Goal: Task Accomplishment & Management: Complete application form

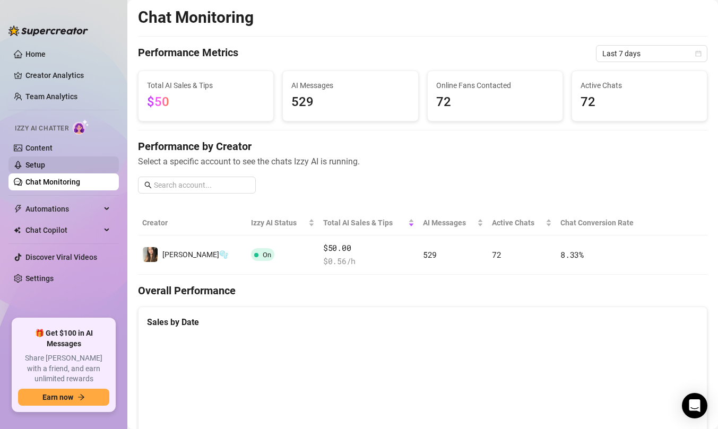
click at [43, 161] on link "Setup" at bounding box center [35, 165] width 20 height 8
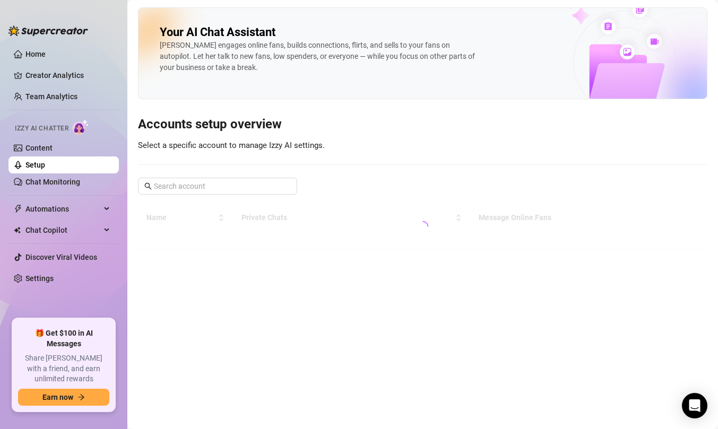
click at [43, 161] on link "Setup" at bounding box center [35, 165] width 20 height 8
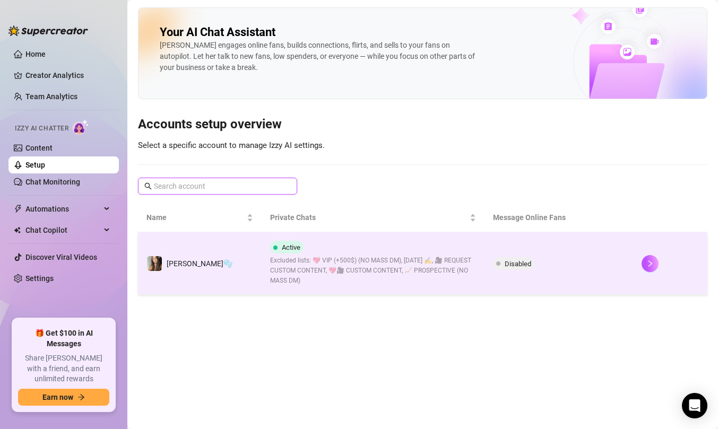
click at [154, 183] on input "text" at bounding box center [218, 186] width 128 height 12
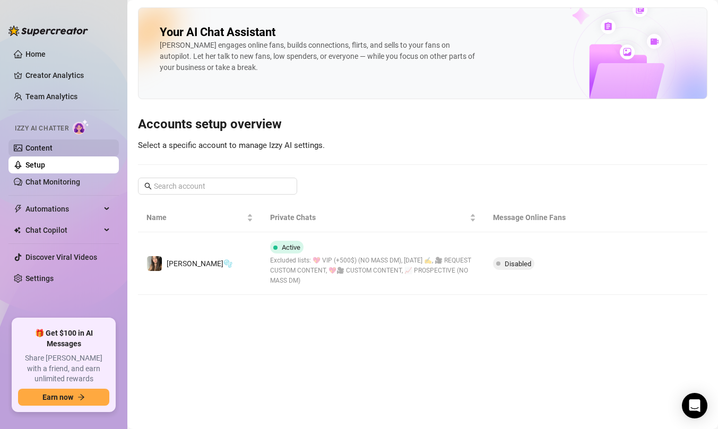
click at [53, 152] on link "Content" at bounding box center [38, 148] width 27 height 8
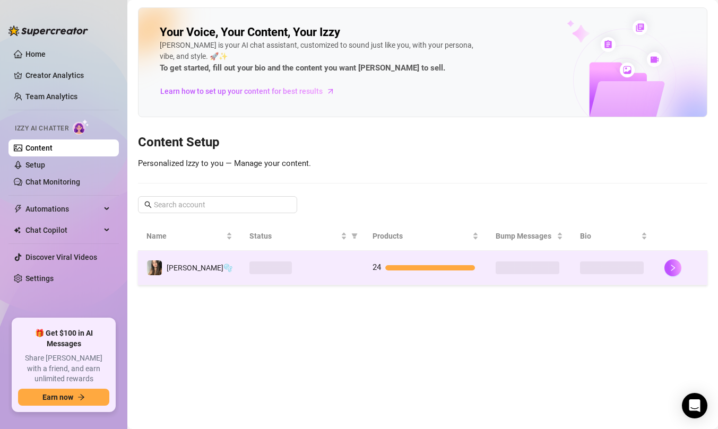
click at [364, 275] on td "24" at bounding box center [425, 268] width 123 height 34
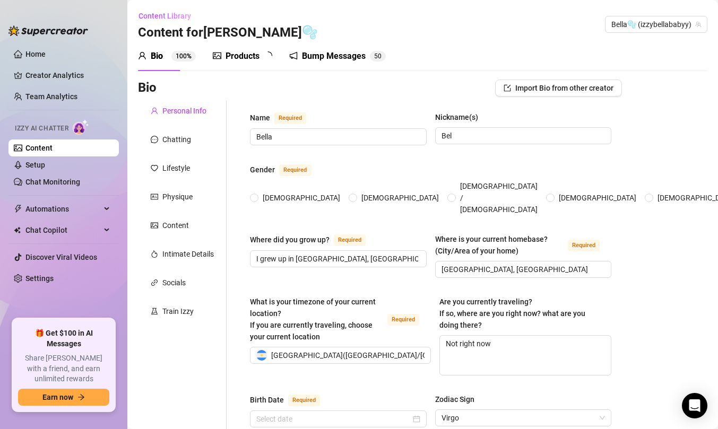
radio input "true"
type input "[DATE]"
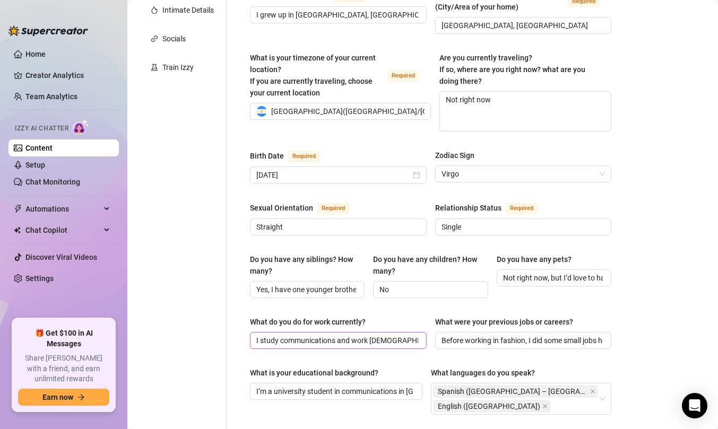
scroll to position [134, 0]
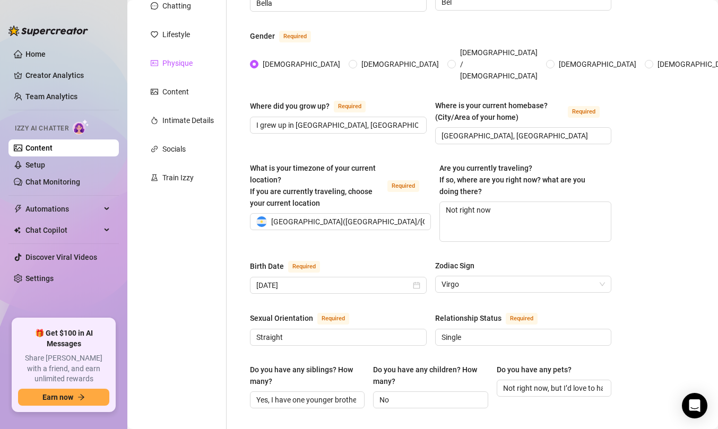
click at [181, 58] on div "Physique" at bounding box center [177, 63] width 30 height 12
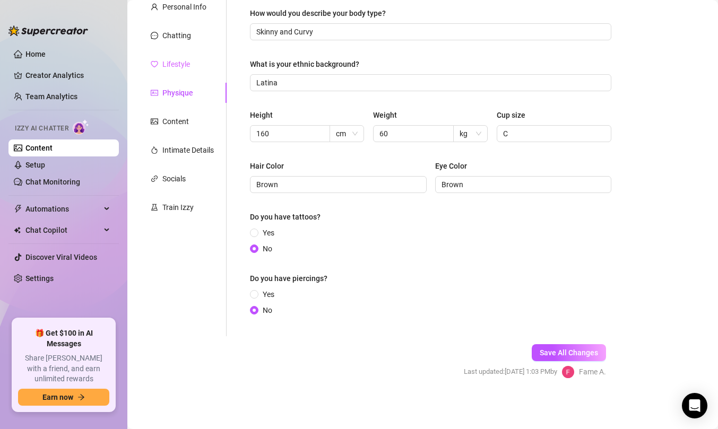
scroll to position [104, 0]
click at [343, 130] on span "cm" at bounding box center [347, 134] width 22 height 16
click at [302, 133] on input "160" at bounding box center [288, 134] width 65 height 12
click at [361, 133] on div "cm" at bounding box center [346, 133] width 34 height 17
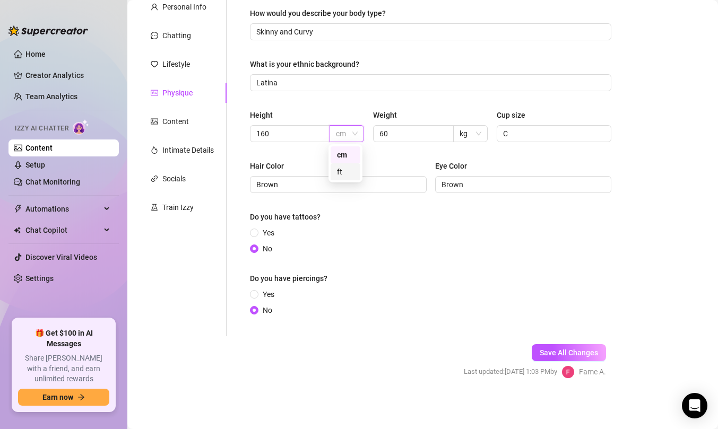
click at [349, 167] on div "ft" at bounding box center [345, 172] width 17 height 12
click at [351, 129] on span "ft" at bounding box center [347, 134] width 22 height 16
click at [348, 147] on div "cm" at bounding box center [345, 154] width 30 height 17
click at [344, 153] on div "How would you describe your body type? Skinny and Curvy What is your ethnic bac…" at bounding box center [430, 166] width 361 height 318
click at [39, 165] on link "Setup" at bounding box center [35, 165] width 20 height 8
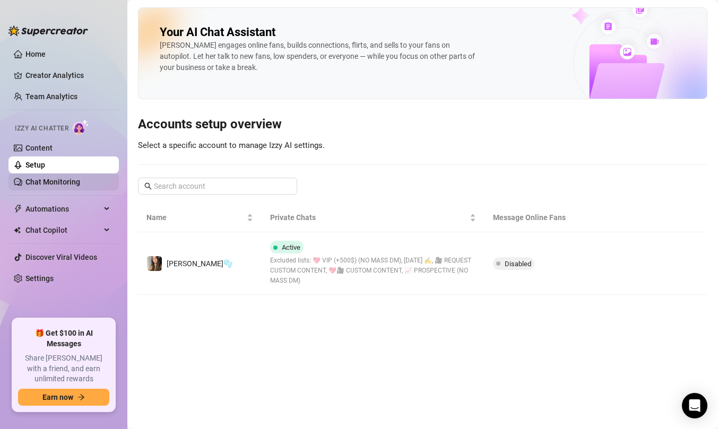
click at [45, 178] on link "Chat Monitoring" at bounding box center [52, 182] width 55 height 8
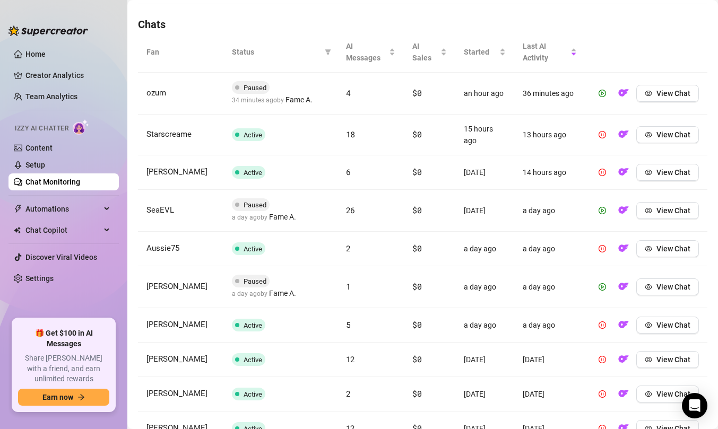
scroll to position [445, 0]
